Goal: Navigation & Orientation: Find specific page/section

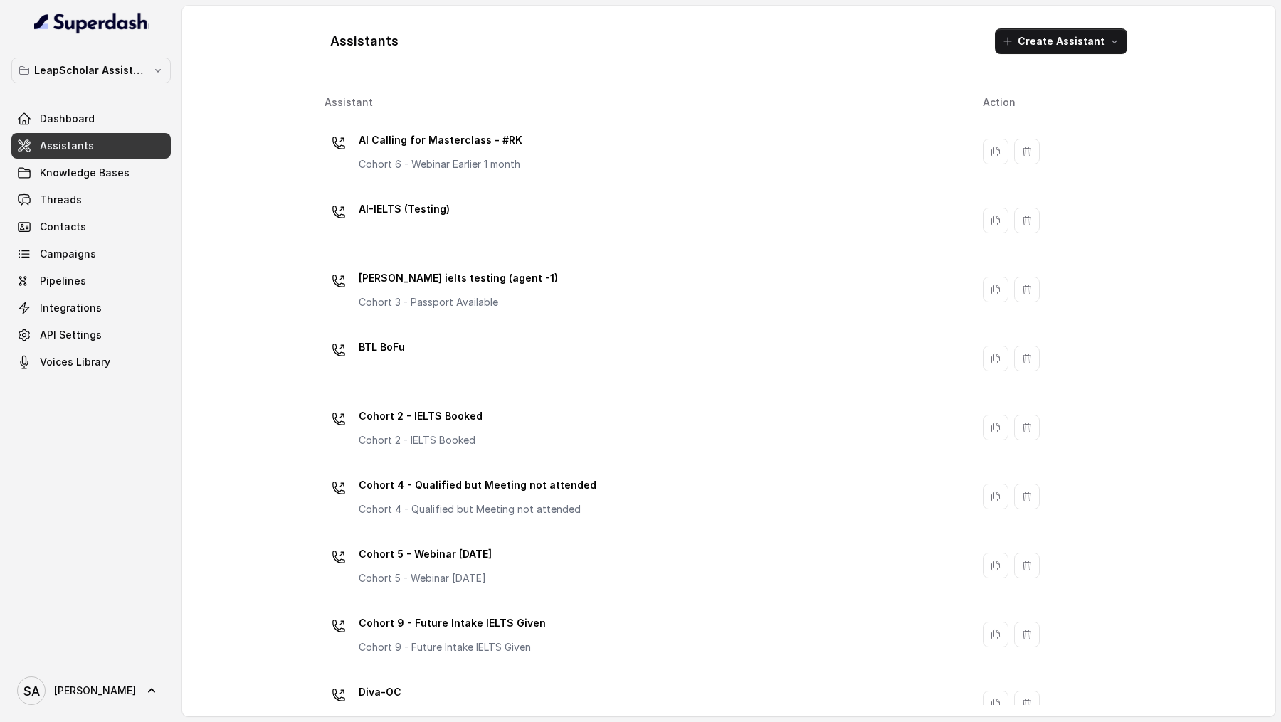
scroll to position [25, 0]
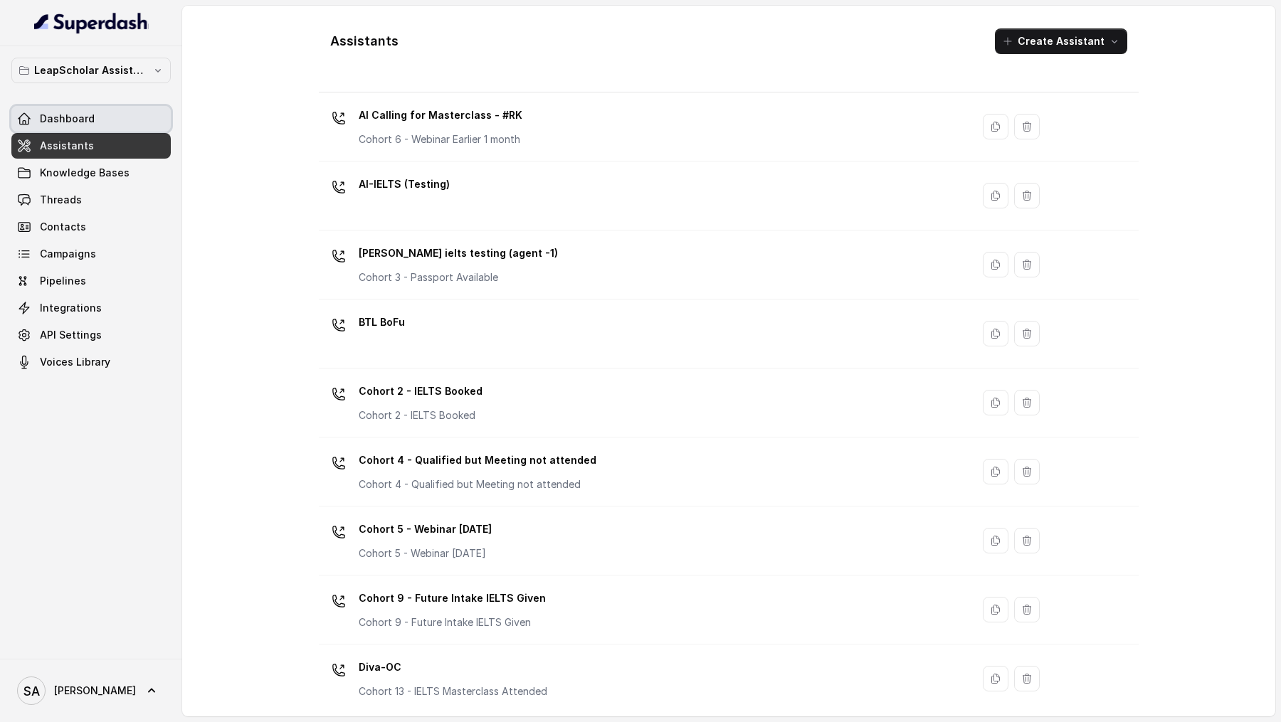
click at [78, 127] on link "Dashboard" at bounding box center [90, 119] width 159 height 26
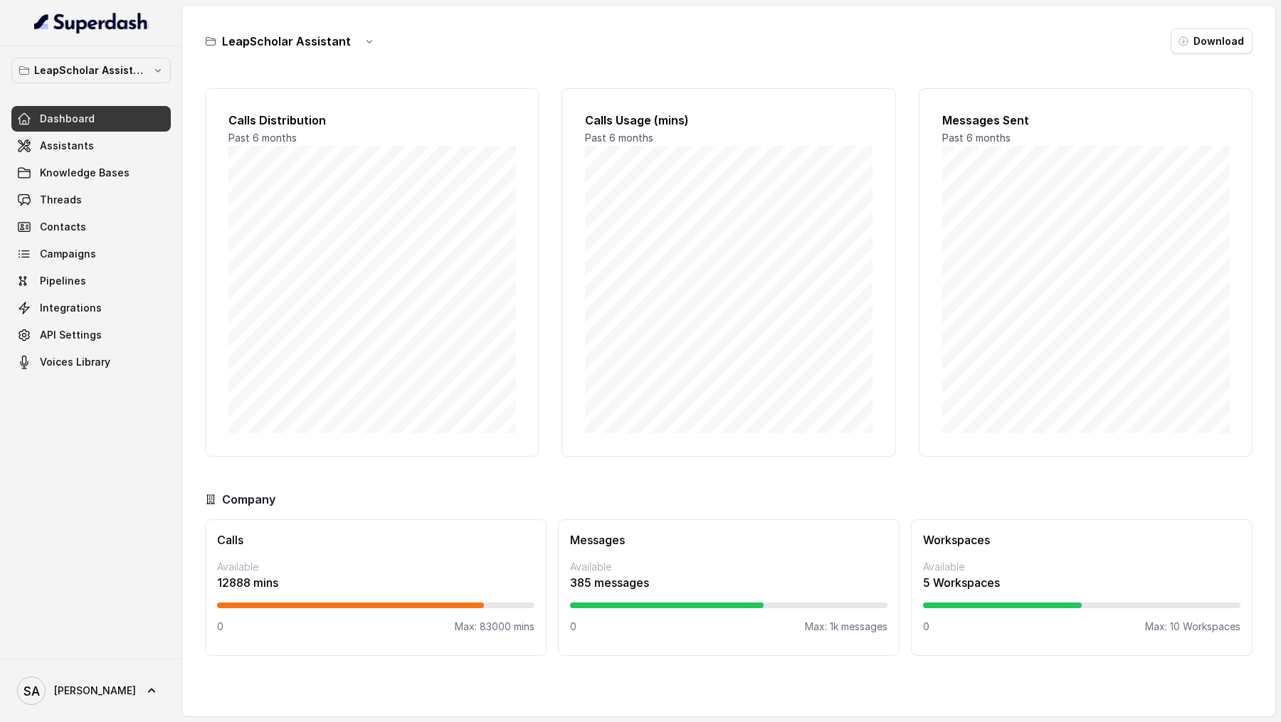
click at [353, 615] on div "Calls Available 12888 mins 0 Max: 83000 mins" at bounding box center [375, 587] width 341 height 137
click at [379, 576] on p "12888 mins" at bounding box center [375, 582] width 317 height 17
click at [1007, 586] on p "5 Workspaces" at bounding box center [1081, 582] width 317 height 17
click at [1022, 588] on p "5 Workspaces" at bounding box center [1081, 582] width 317 height 17
click at [669, 593] on div "Messages Available 385 messages 0 Max: 1k messages" at bounding box center [728, 587] width 341 height 137
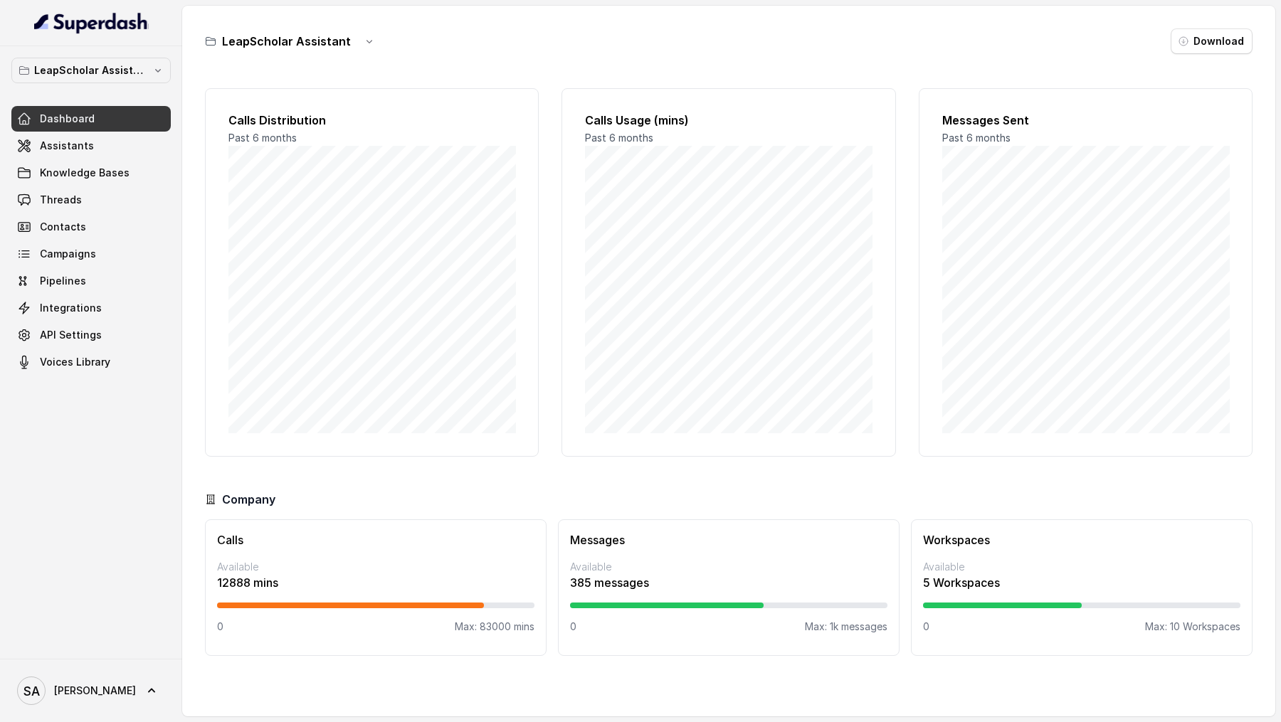
click at [738, 646] on div "Messages Available 385 messages 0 Max: 1k messages" at bounding box center [728, 587] width 341 height 137
click at [827, 644] on div "Messages Available 385 messages 0 Max: 1k messages" at bounding box center [728, 587] width 341 height 137
click at [846, 625] on p "Max: 1k messages" at bounding box center [846, 627] width 83 height 14
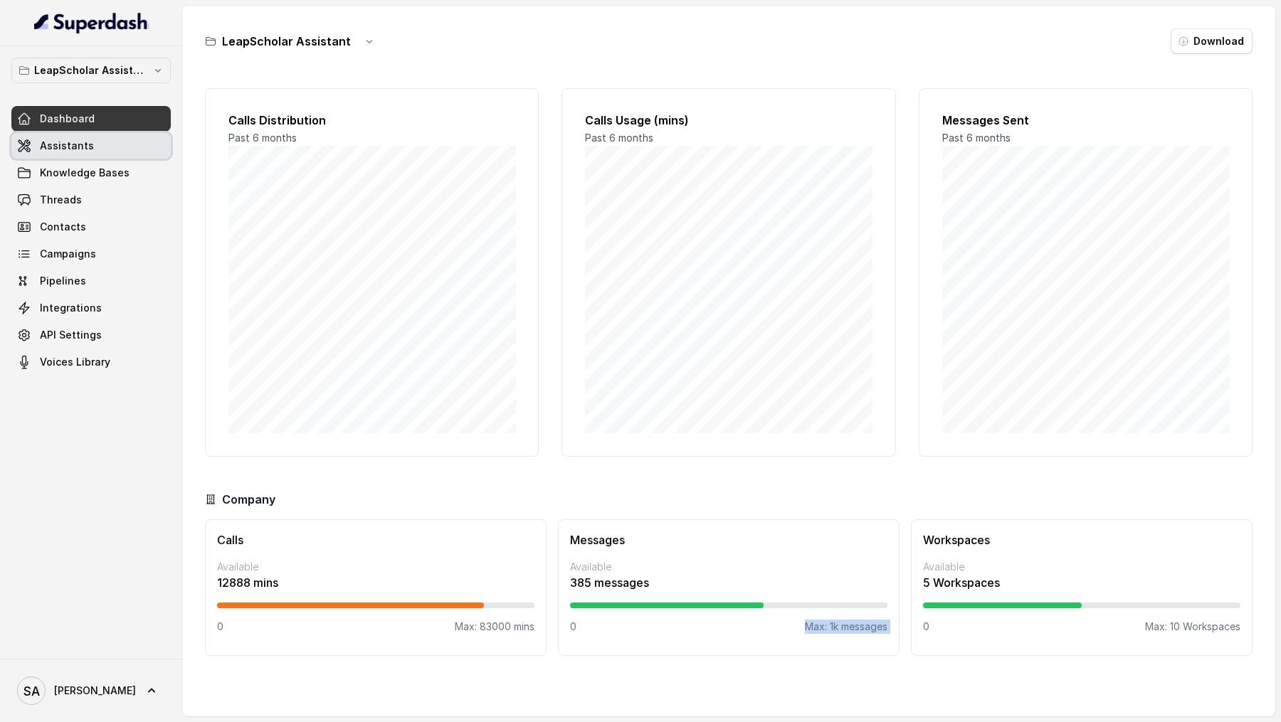
click at [87, 142] on span "Assistants" at bounding box center [67, 146] width 54 height 14
